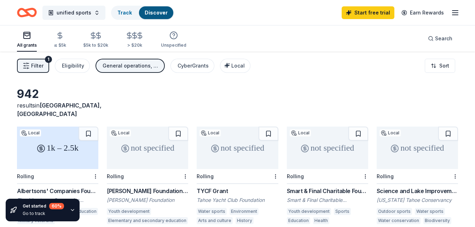
scroll to position [432, 0]
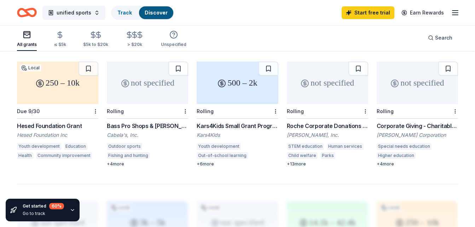
drag, startPoint x: 480, startPoint y: 121, endPoint x: 404, endPoint y: 42, distance: 109.0
click at [404, 42] on div "All grants ≤ $5k $5k to $20k > $20k Unspecified Search" at bounding box center [237, 38] width 441 height 26
drag, startPoint x: 478, startPoint y: 114, endPoint x: 468, endPoint y: 40, distance: 74.6
click at [468, 40] on div "All grants ≤ $5k $5k to $20k > $20k Unspecified Search" at bounding box center [237, 38] width 475 height 26
drag, startPoint x: 476, startPoint y: 113, endPoint x: 314, endPoint y: 19, distance: 187.3
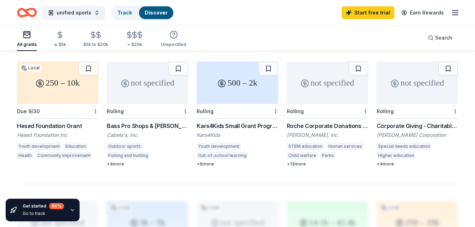
click at [314, 19] on div "unified sports Track Discover Start free trial Earn Rewards" at bounding box center [237, 12] width 441 height 17
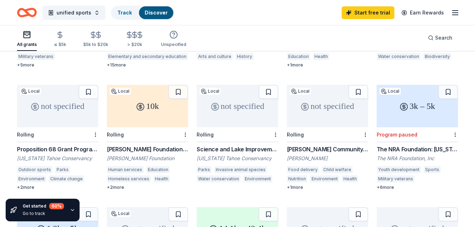
scroll to position [163, 0]
click at [111, 185] on div "+ 2 more" at bounding box center [147, 188] width 81 height 6
drag, startPoint x: 469, startPoint y: 74, endPoint x: 470, endPoint y: 64, distance: 10.3
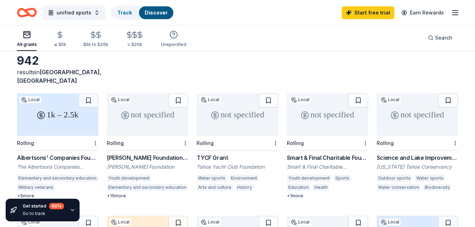
scroll to position [30, 0]
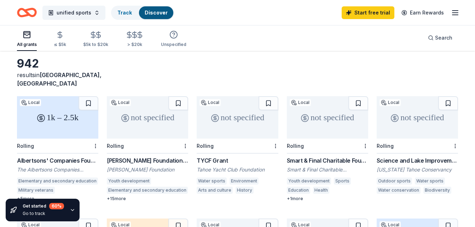
click at [57, 117] on div "1k – 2.5k" at bounding box center [57, 117] width 81 height 42
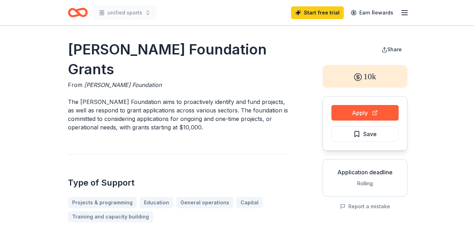
drag, startPoint x: 473, startPoint y: 16, endPoint x: 471, endPoint y: 39, distance: 23.8
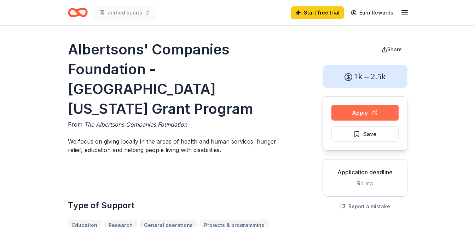
click at [358, 110] on button "Apply" at bounding box center [364, 113] width 67 height 16
click at [356, 112] on button "Apply" at bounding box center [364, 113] width 67 height 16
